Goal: Task Accomplishment & Management: Use online tool/utility

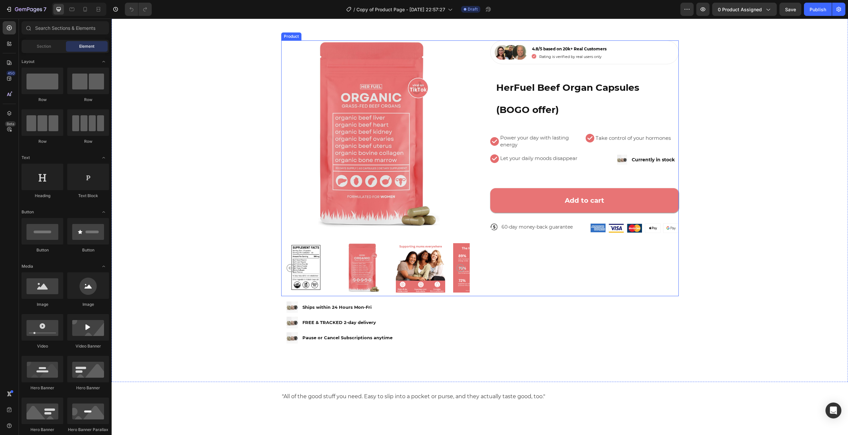
scroll to position [33, 0]
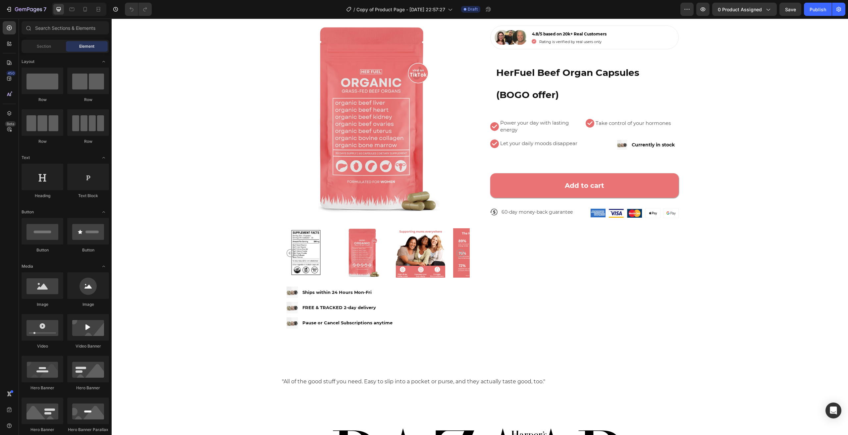
click at [66, 8] on div at bounding box center [79, 9] width 54 height 13
click at [70, 8] on icon at bounding box center [72, 10] width 5 height 4
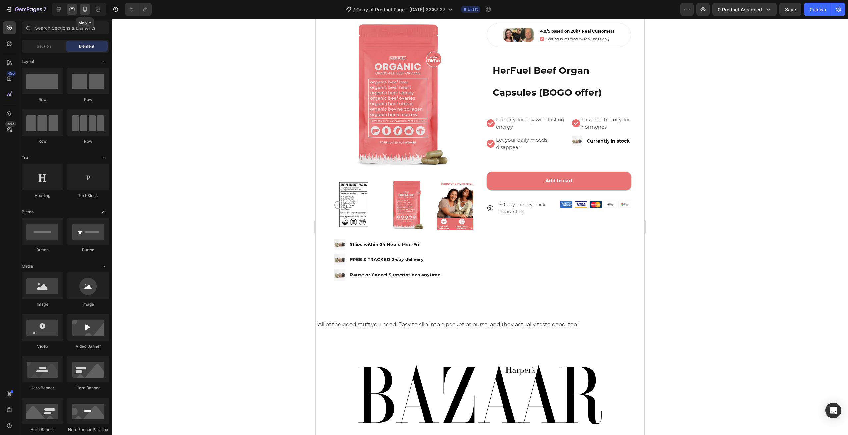
click at [83, 6] on icon at bounding box center [85, 9] width 7 height 7
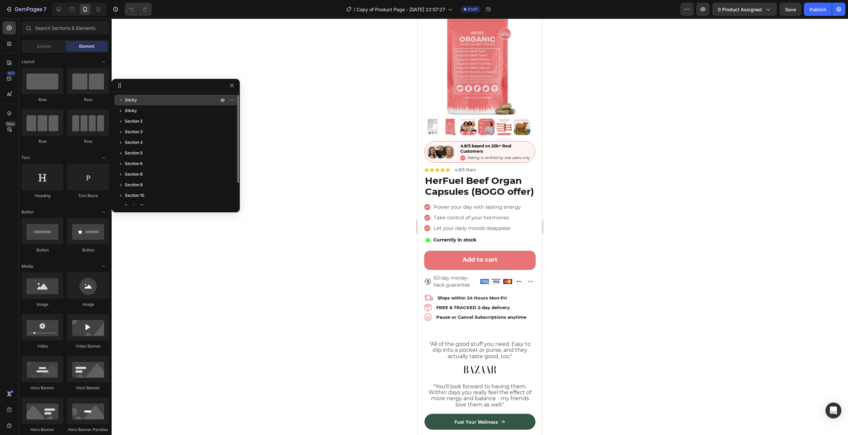
drag, startPoint x: 477, startPoint y: 117, endPoint x: 219, endPoint y: 102, distance: 258.7
click at [433, 146] on img at bounding box center [441, 151] width 30 height 13
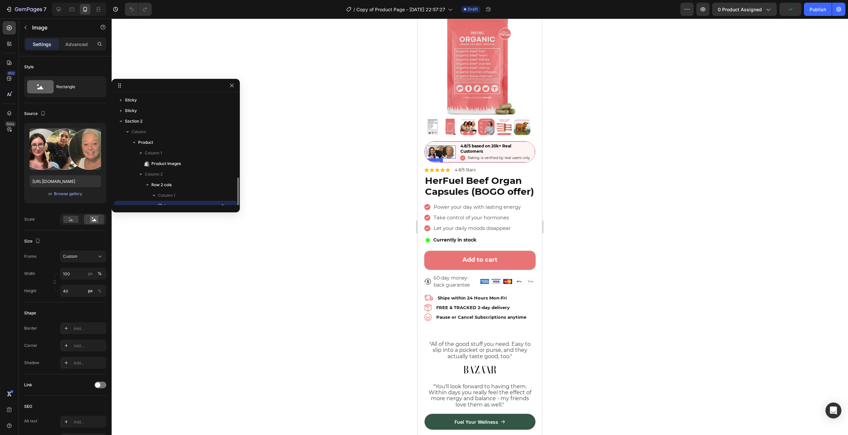
scroll to position [62, 0]
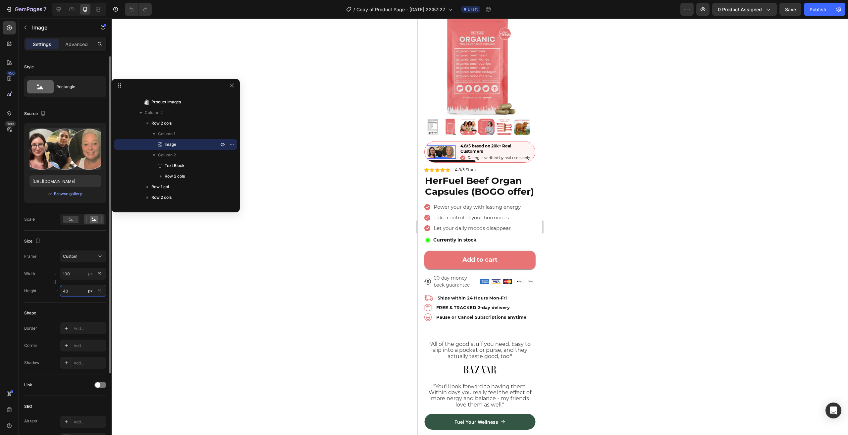
click at [71, 292] on input "40" at bounding box center [83, 291] width 46 height 12
click at [75, 306] on p "Full 100%" at bounding box center [82, 306] width 38 height 6
type input "100"
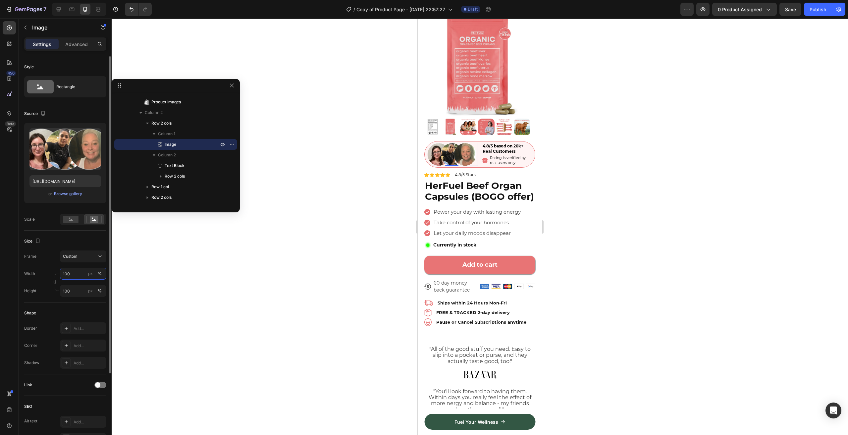
click at [73, 273] on input "100" at bounding box center [83, 274] width 46 height 12
click at [72, 223] on div at bounding box center [71, 219] width 21 height 10
click at [74, 287] on input "100" at bounding box center [83, 291] width 46 height 12
click at [71, 275] on input "50" at bounding box center [83, 274] width 46 height 12
type input "34"
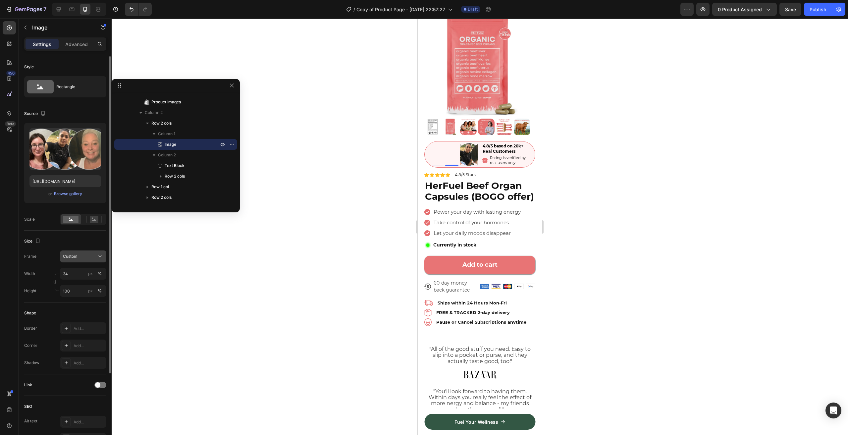
click at [80, 259] on button "Custom" at bounding box center [83, 256] width 46 height 12
click at [78, 308] on div "Original" at bounding box center [82, 310] width 38 height 6
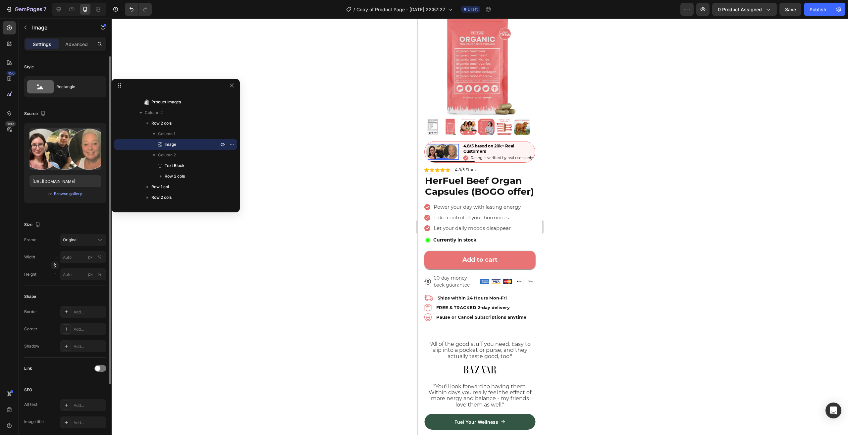
click at [78, 222] on div "Size" at bounding box center [65, 224] width 82 height 11
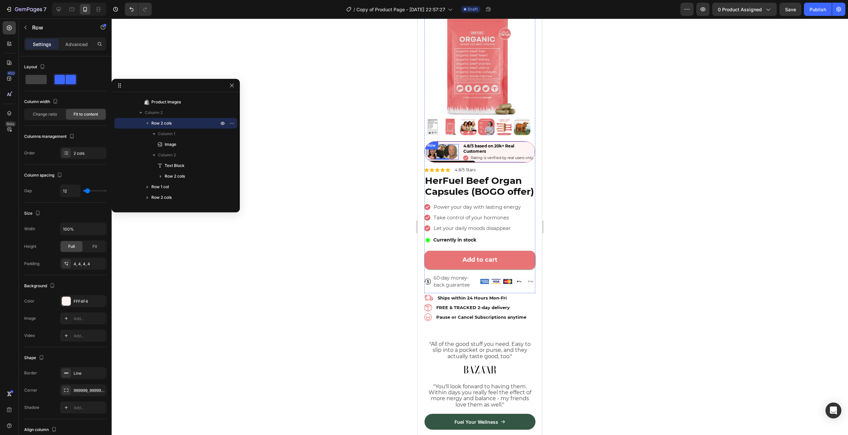
click at [456, 141] on div "Image 0 4.8/5 based on 20k+ Real Customers Text Block Icon Rating is verified b…" at bounding box center [479, 152] width 111 height 22
click at [442, 145] on div "Row" at bounding box center [438, 148] width 11 height 6
click at [462, 154] on div "Image 4.8/5 based on 20k+ Real Customers Text Block Icon Rating is verified by …" at bounding box center [479, 152] width 111 height 22
click at [798, 8] on button "Save" at bounding box center [790, 9] width 22 height 13
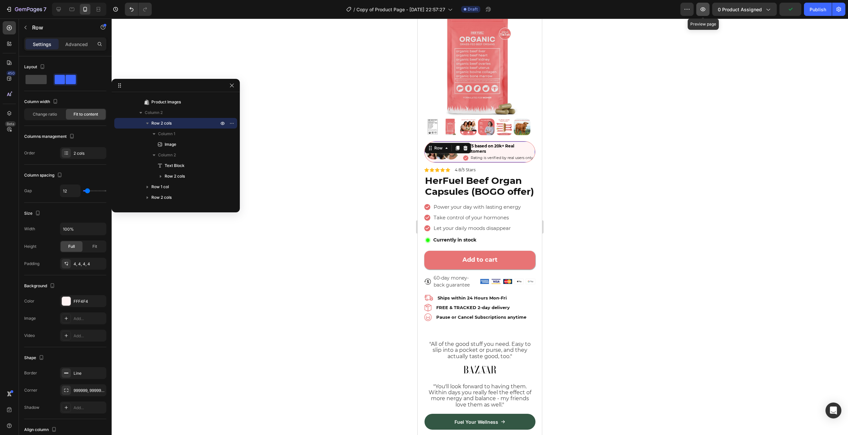
click at [703, 13] on button "button" at bounding box center [702, 9] width 13 height 13
click at [821, 13] on button "Publish" at bounding box center [818, 9] width 28 height 13
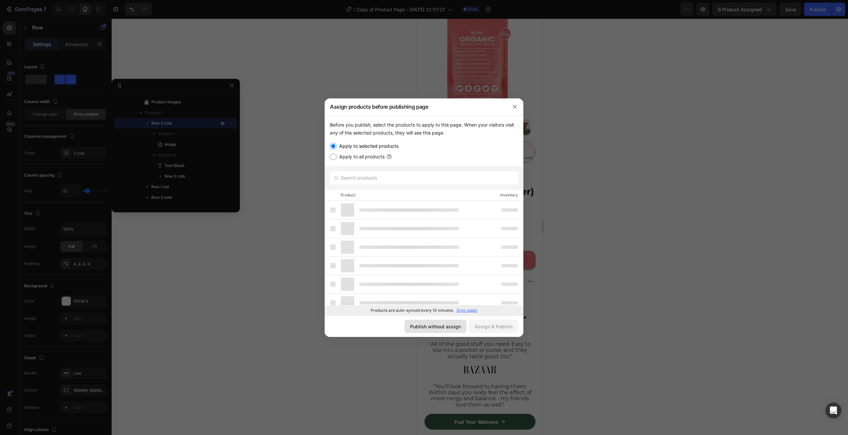
click at [458, 323] on div "Publish without assign" at bounding box center [435, 326] width 51 height 7
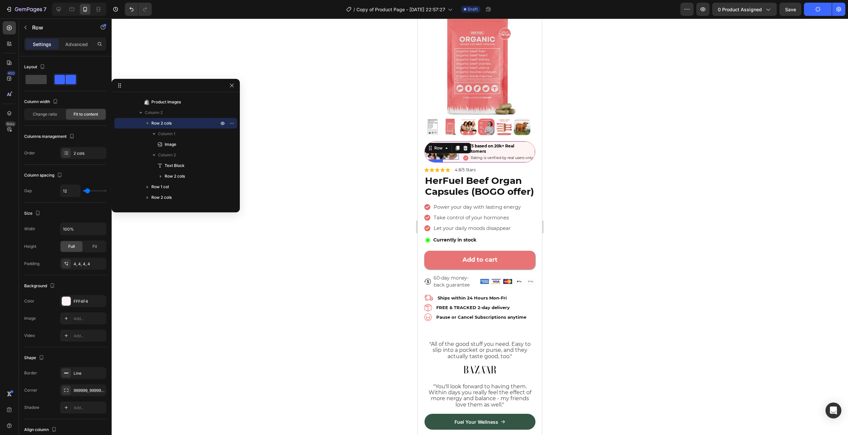
click at [433, 153] on img at bounding box center [442, 151] width 33 height 15
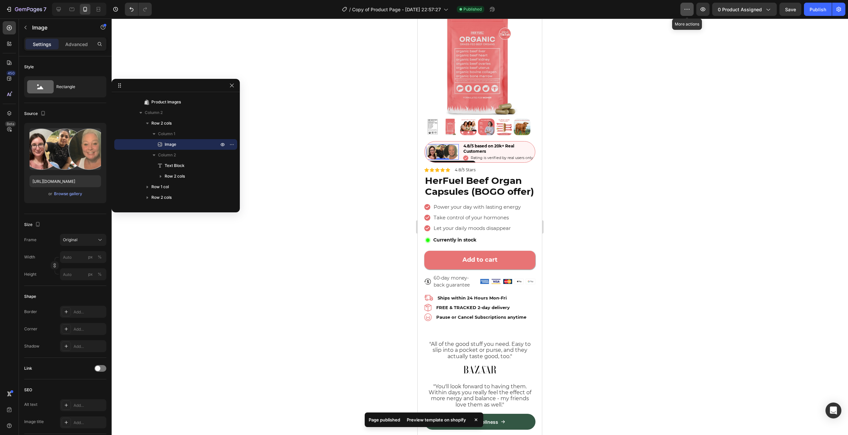
click at [689, 10] on icon "button" at bounding box center [686, 9] width 7 height 7
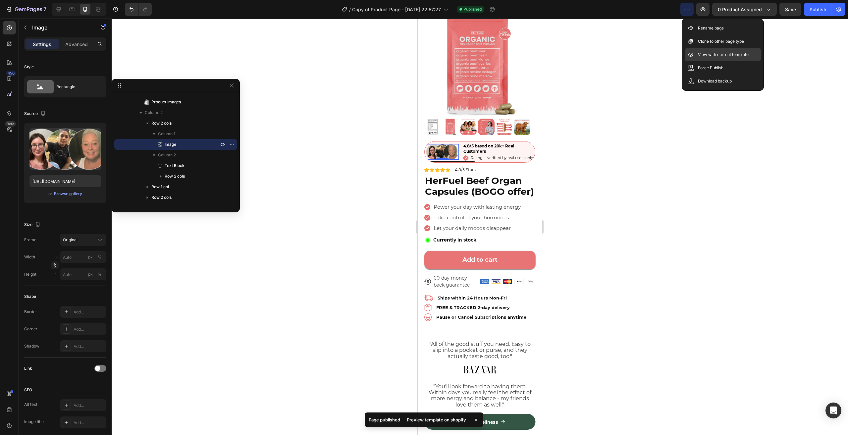
click at [705, 57] on p "View with current template" at bounding box center [723, 54] width 51 height 7
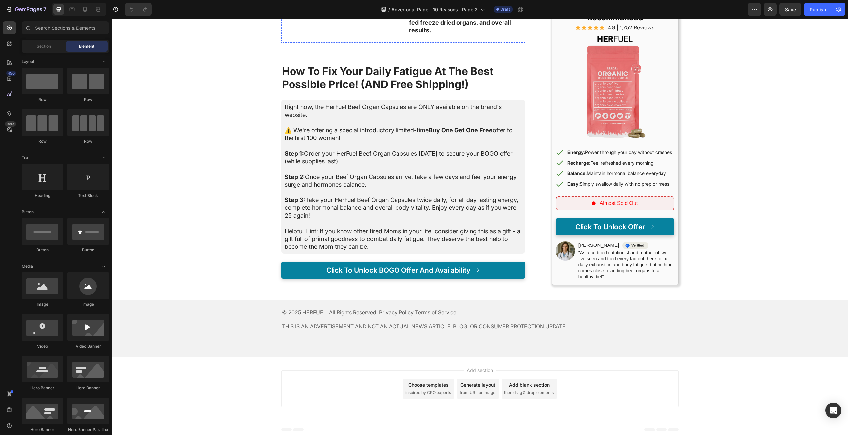
scroll to position [1576, 0]
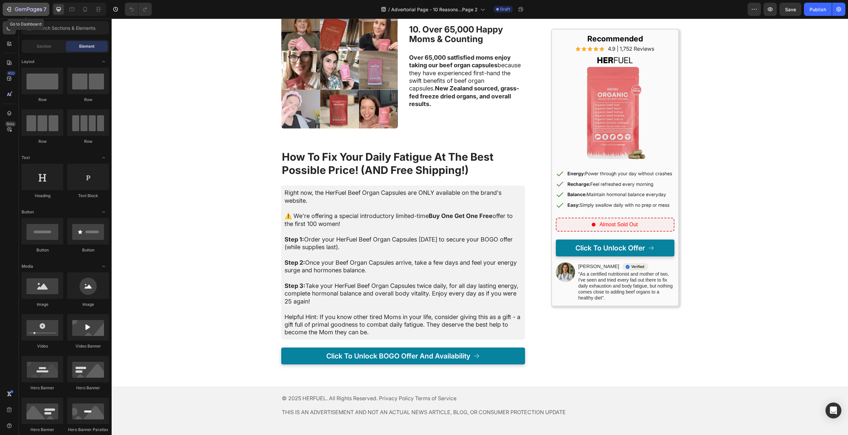
click at [14, 9] on div "7" at bounding box center [26, 9] width 41 height 8
